Goal: Information Seeking & Learning: Learn about a topic

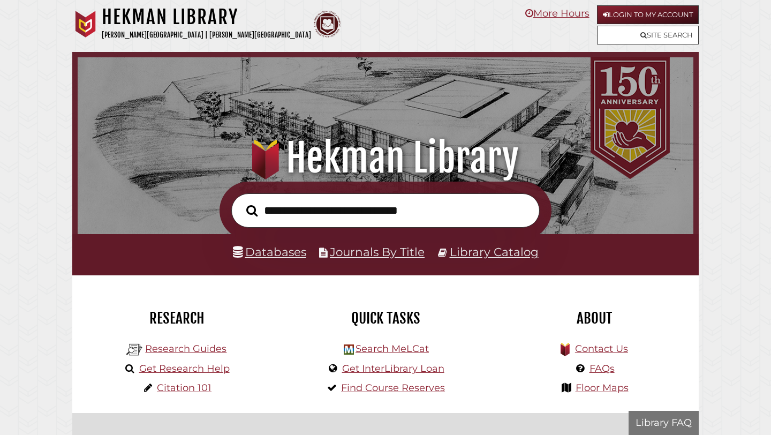
scroll to position [203, 610]
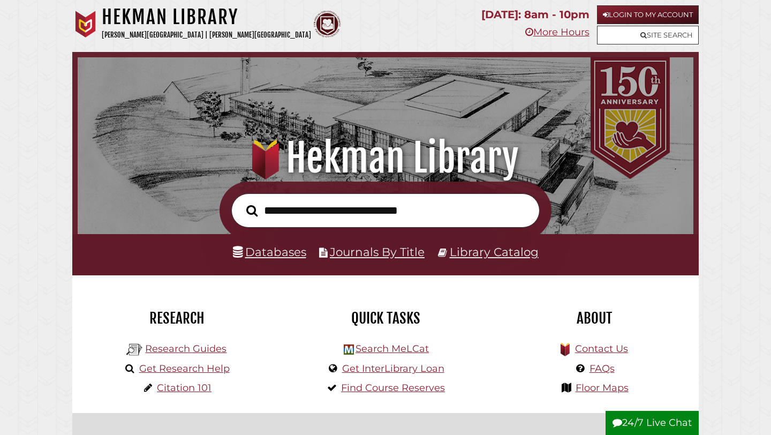
click at [388, 216] on input "text" at bounding box center [385, 210] width 308 height 35
paste input "**********"
type input "**********"
click at [241, 202] on button "Search" at bounding box center [252, 211] width 22 height 18
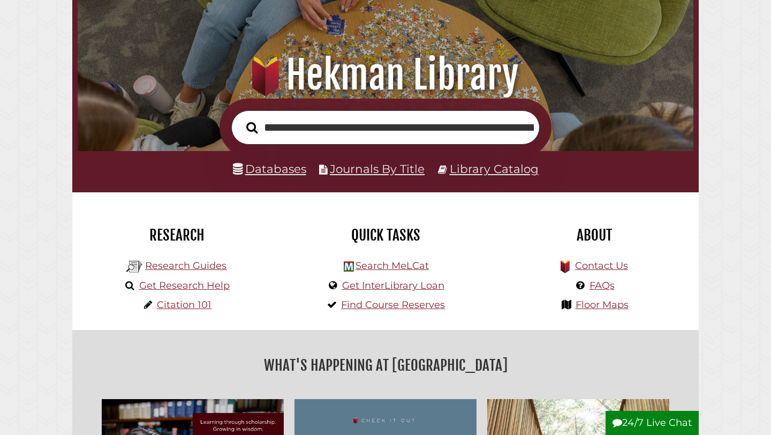
scroll to position [76, 0]
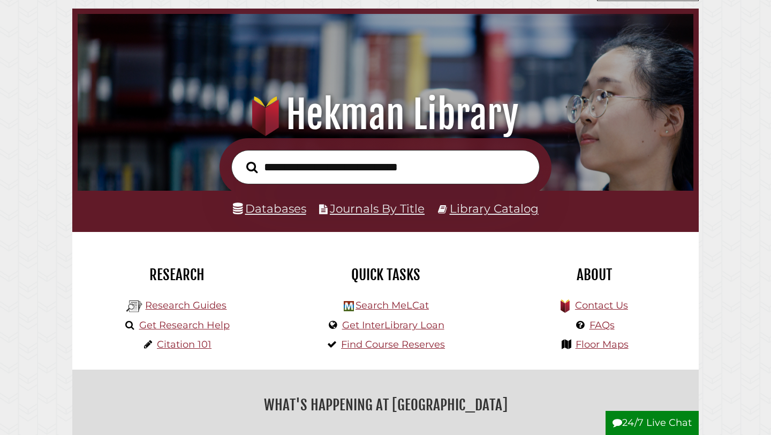
scroll to position [44, 0]
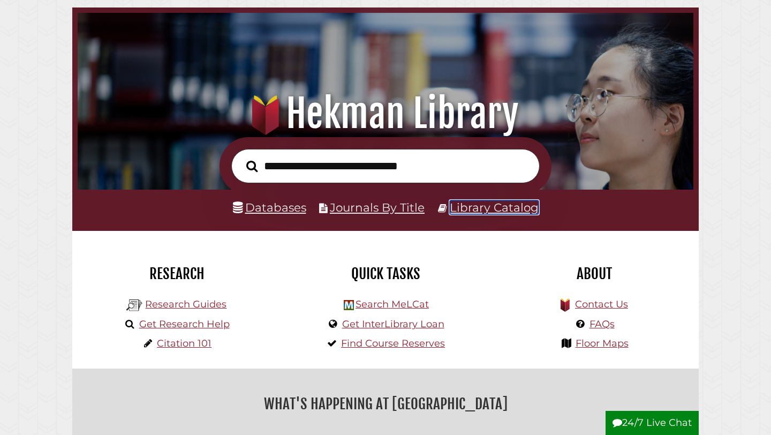
click at [470, 212] on link "Library Catalog" at bounding box center [494, 207] width 89 height 14
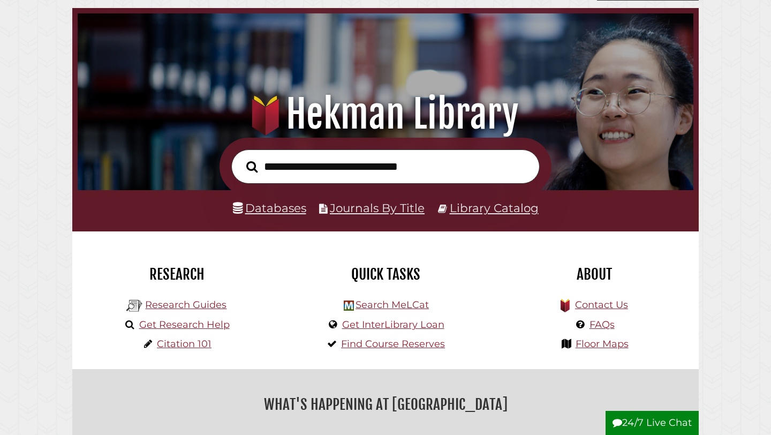
scroll to position [203, 610]
click at [281, 207] on link "Databases" at bounding box center [269, 208] width 73 height 14
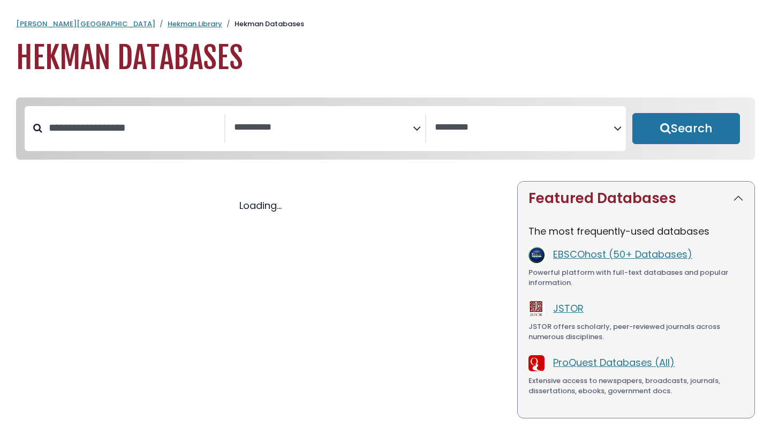
select select "Database Subject Filter"
select select "Database Vendors Filter"
select select "Database Subject Filter"
select select "Database Vendors Filter"
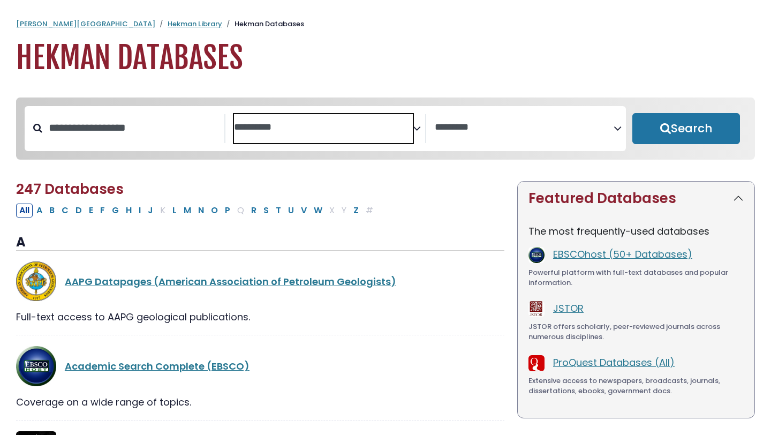
click at [342, 140] on span "Search filters" at bounding box center [323, 128] width 179 height 29
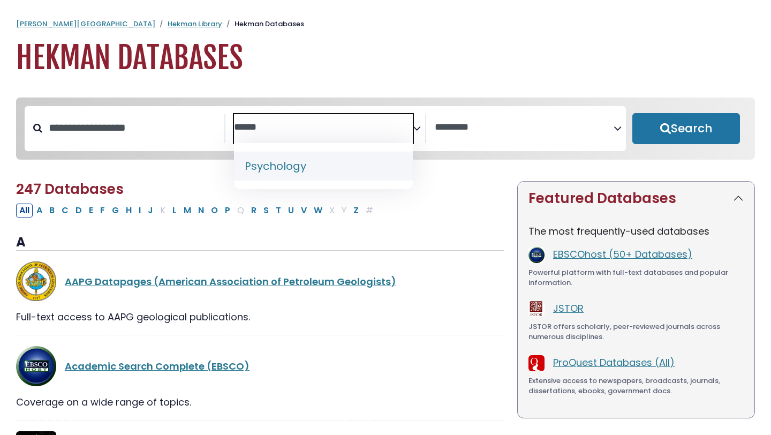
type textarea "******"
select select "*****"
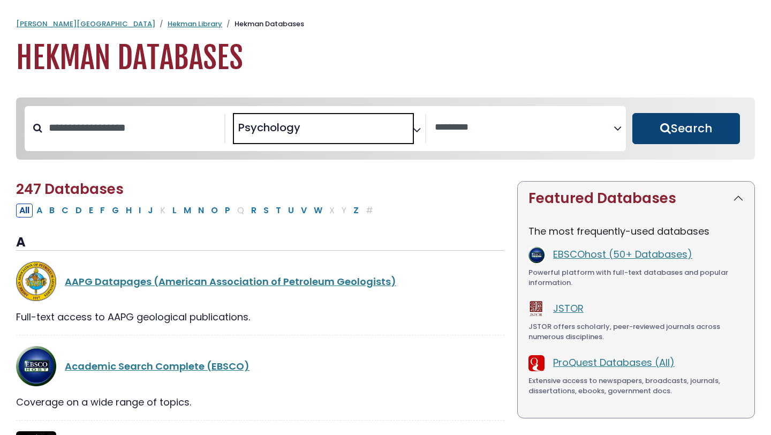
click at [657, 132] on button "Search" at bounding box center [686, 128] width 108 height 31
select select "Database Vendors Filter"
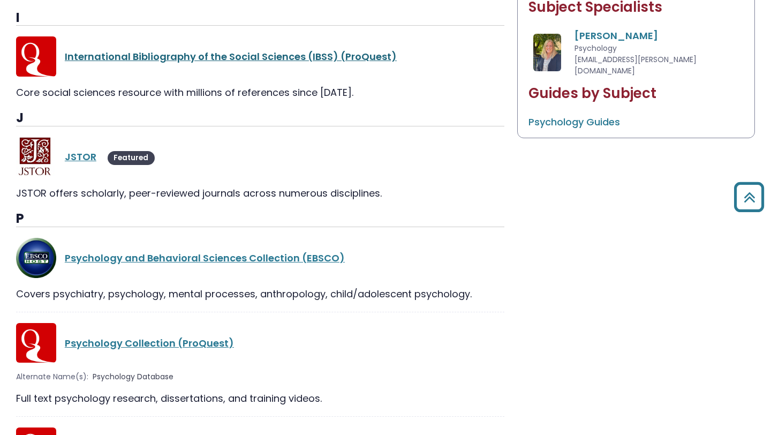
scroll to position [542, 0]
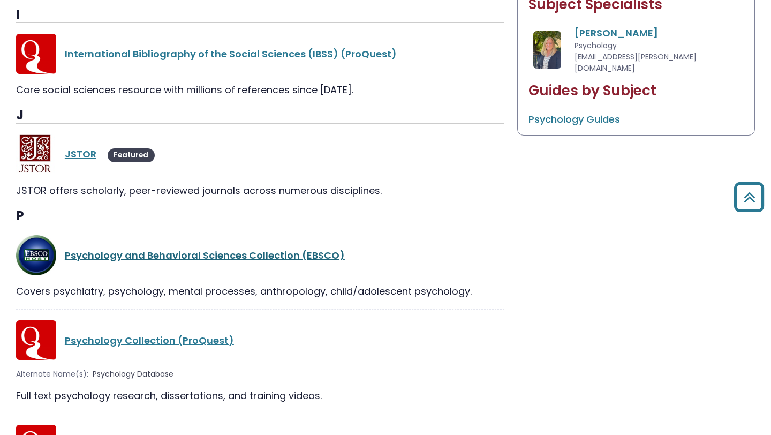
click at [183, 254] on link "Psychology and Behavioral Sciences Collection (EBSCO)" at bounding box center [205, 254] width 280 height 13
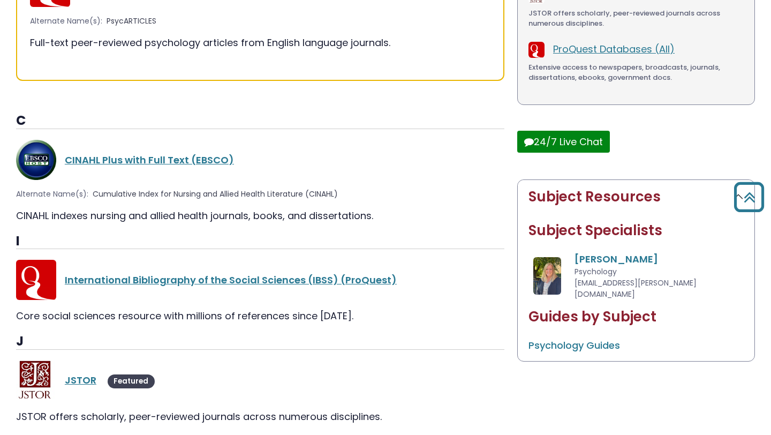
scroll to position [198, 0]
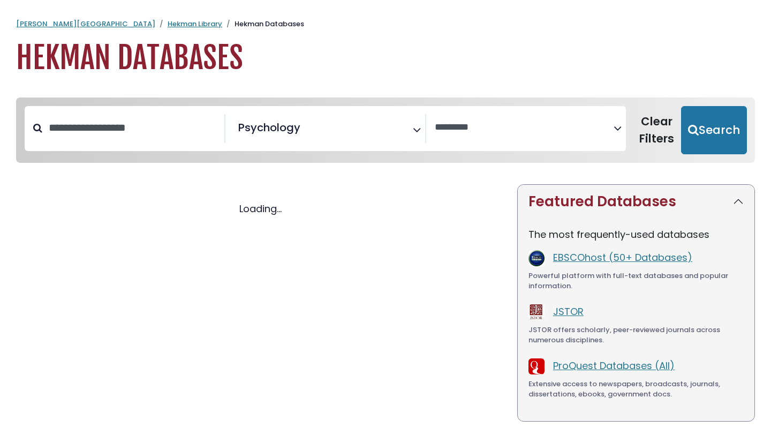
select select "Database Vendors Filter"
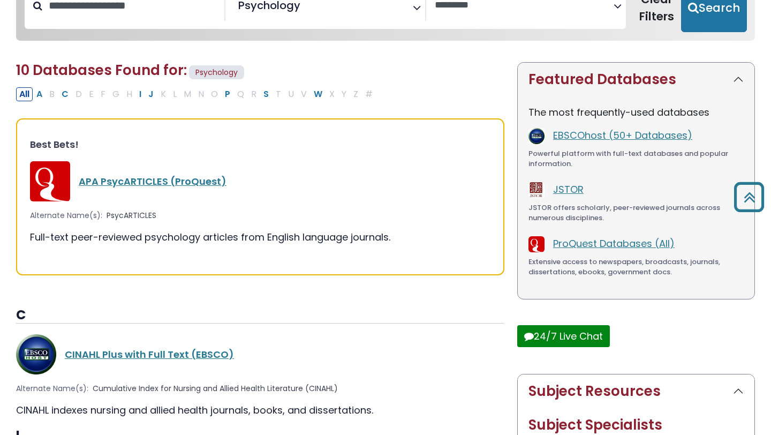
scroll to position [104, 0]
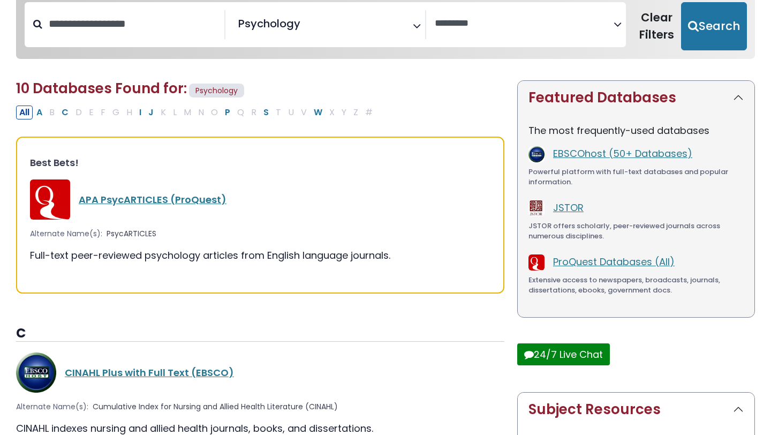
click at [265, 29] on span "Psychology" at bounding box center [269, 24] width 62 height 16
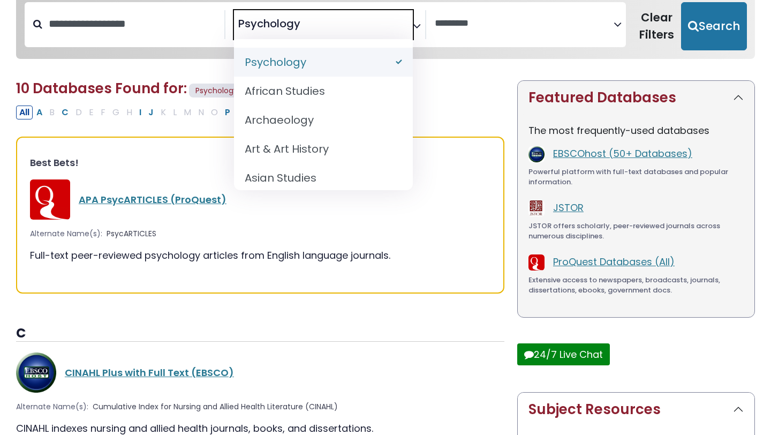
click at [265, 29] on span "Psychology" at bounding box center [269, 24] width 62 height 16
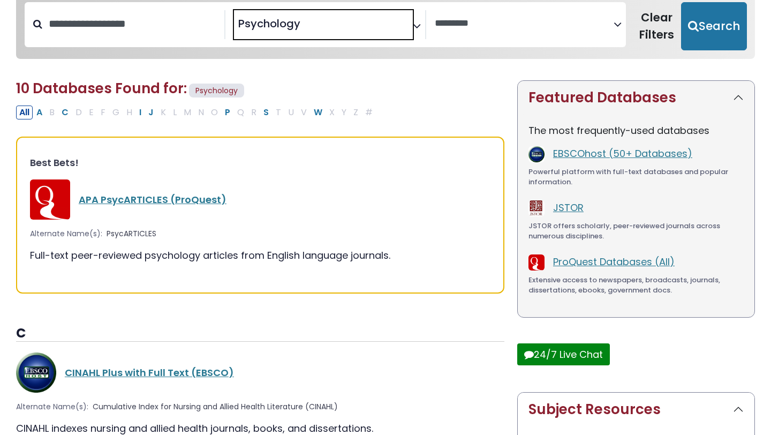
select select "Database Subject Filter"
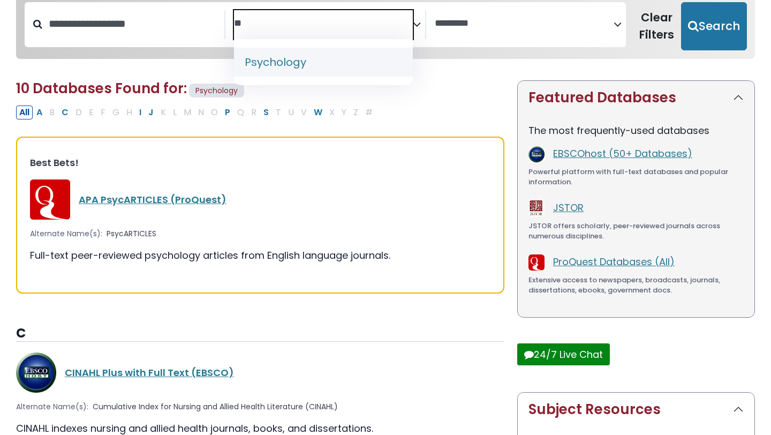
type textarea "*"
type textarea "******"
select select "*****"
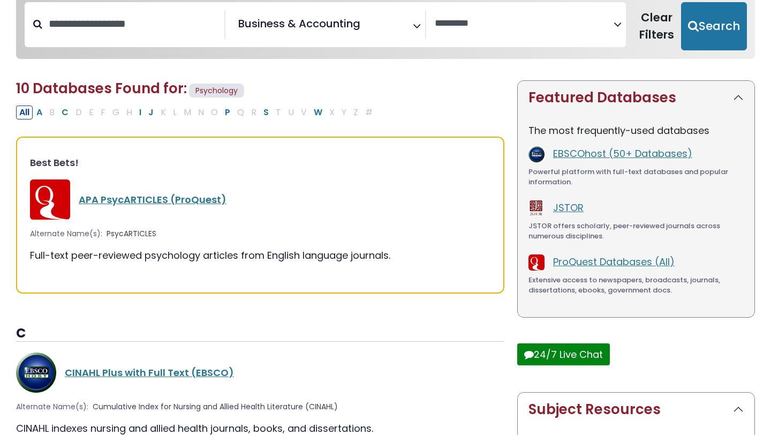
click at [455, 106] on div "All A B C D E F G H I J K L M N O P Q R S T U V W X Y Z #" at bounding box center [260, 112] width 488 height 16
click at [706, 18] on button "Search" at bounding box center [714, 26] width 66 height 48
select select "Database Vendors Filter"
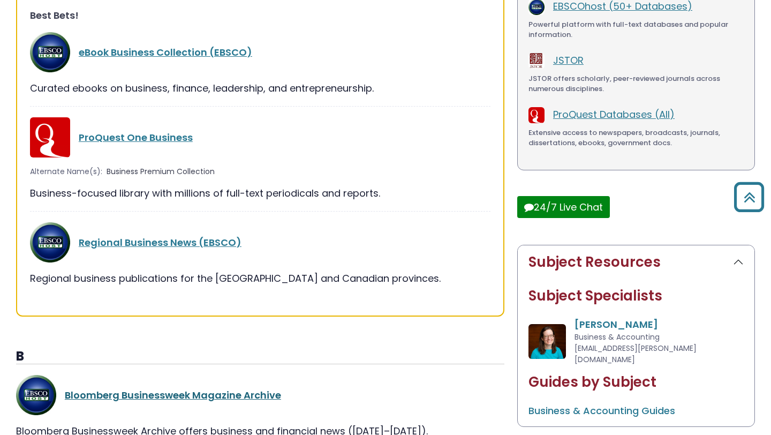
scroll to position [188, 0]
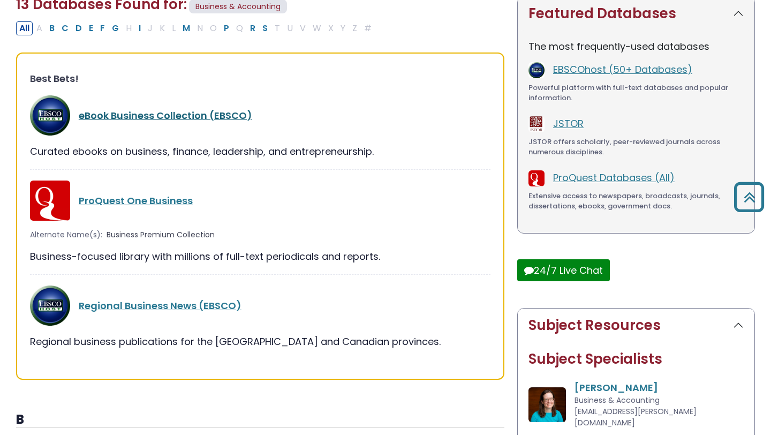
click at [201, 115] on link "eBook Business Collection (EBSCO)" at bounding box center [165, 115] width 173 height 13
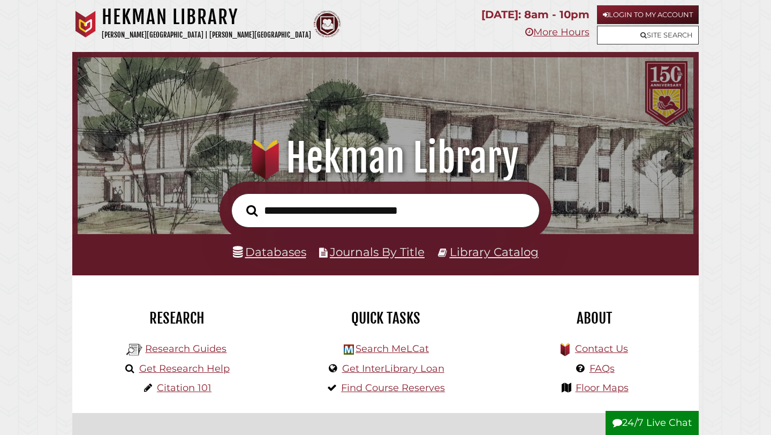
scroll to position [203, 610]
click at [297, 223] on input "text" at bounding box center [385, 210] width 308 height 35
type input "**********"
click at [241, 202] on button "Search" at bounding box center [252, 211] width 22 height 18
